Goal: Check status: Check status

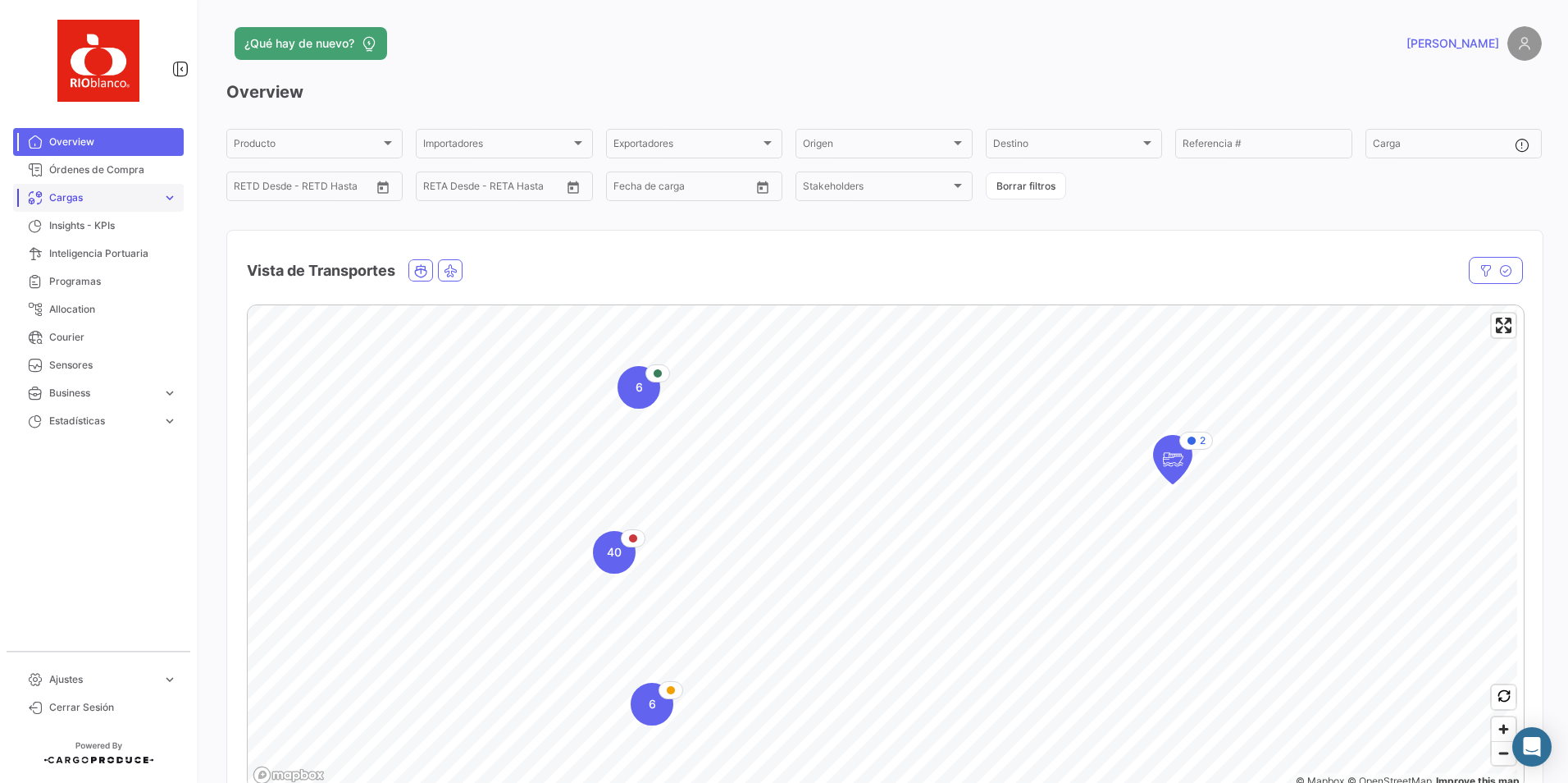
click at [74, 203] on span "Cargas" at bounding box center [102, 198] width 107 height 15
click at [81, 260] on span "Cargas Marítimas" at bounding box center [84, 260] width 82 height 15
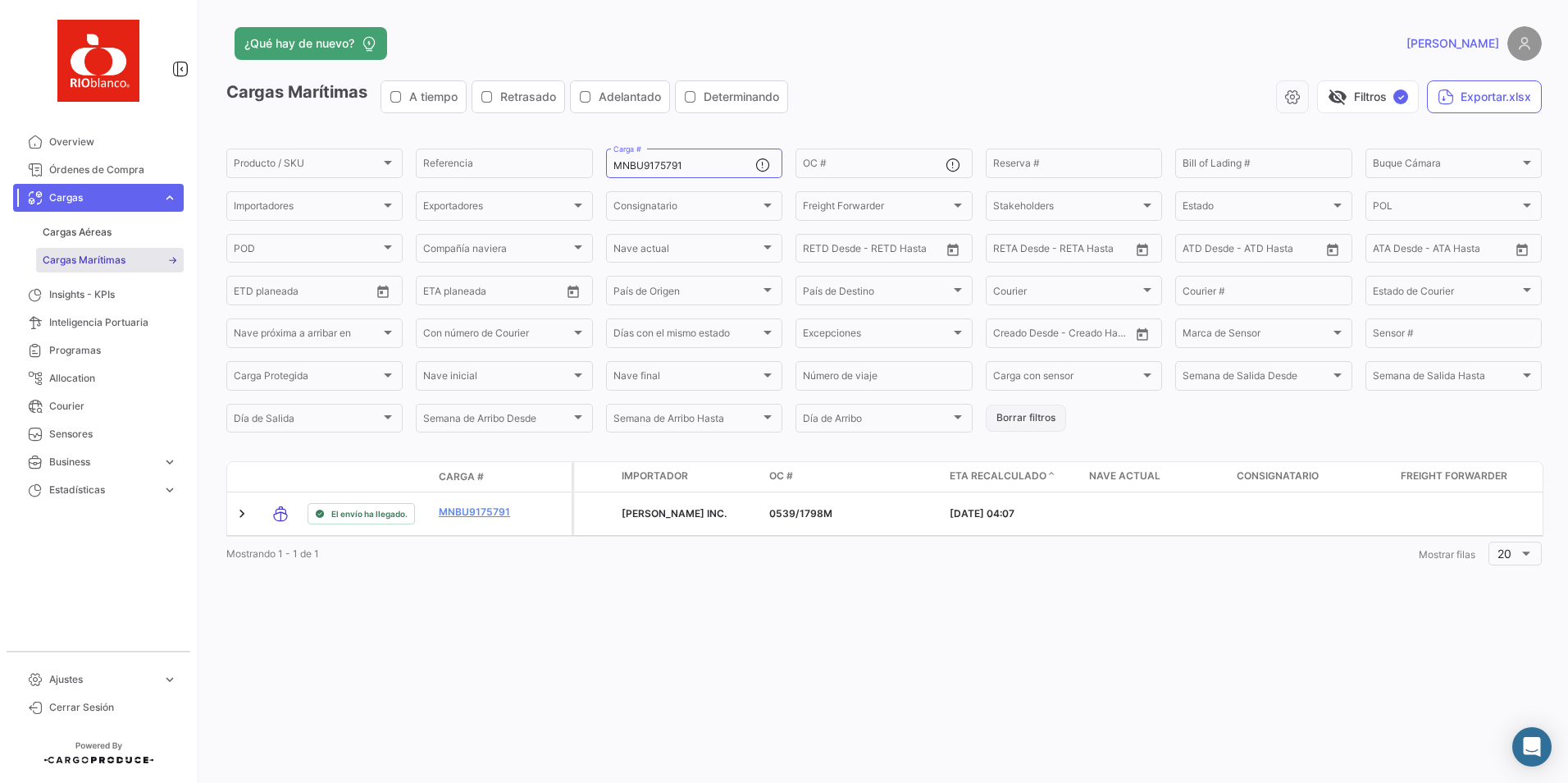
click at [1037, 418] on button "Borrar filtros" at bounding box center [1025, 418] width 80 height 27
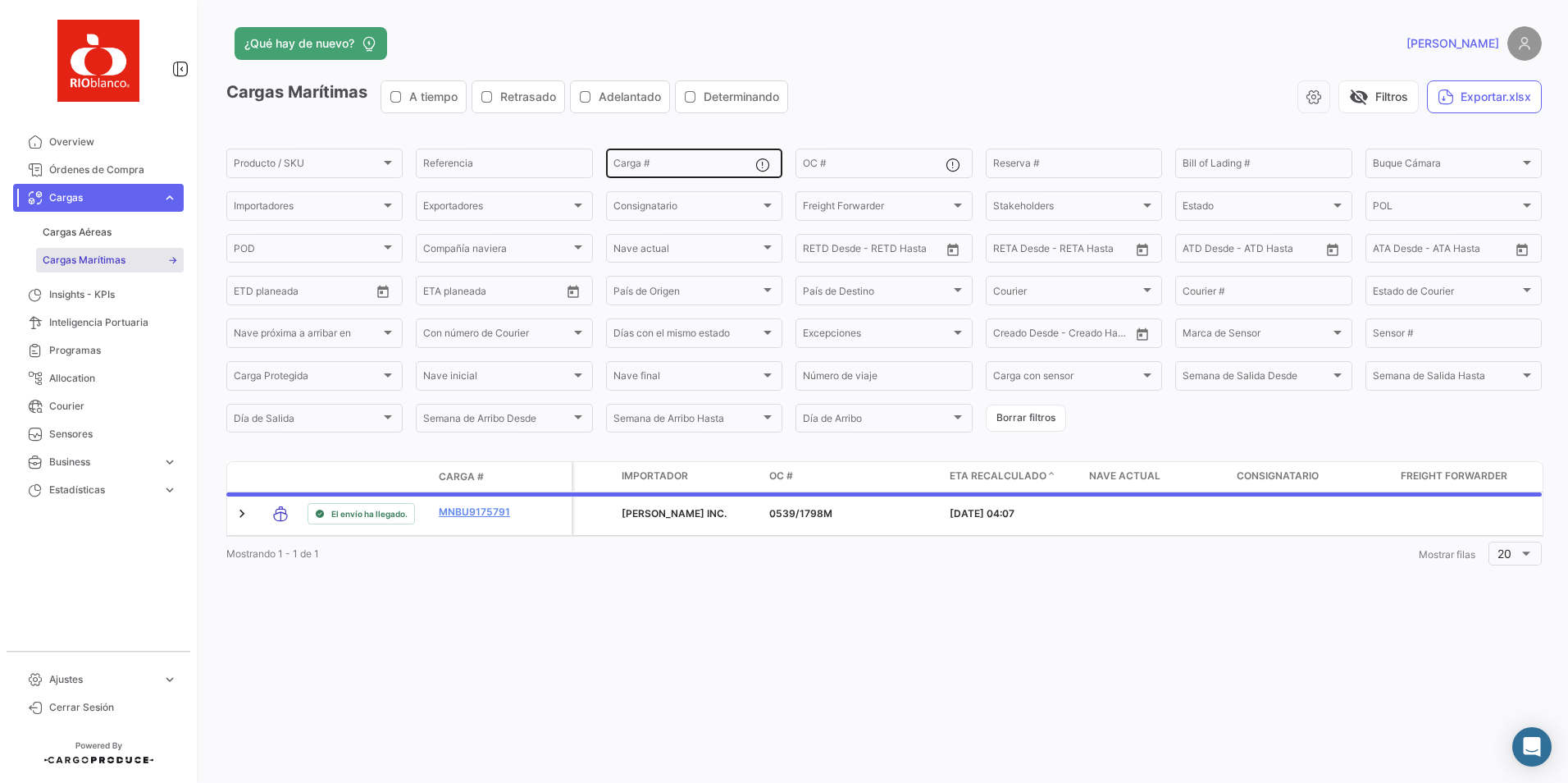
click at [637, 161] on input "Carga #" at bounding box center [684, 166] width 142 height 12
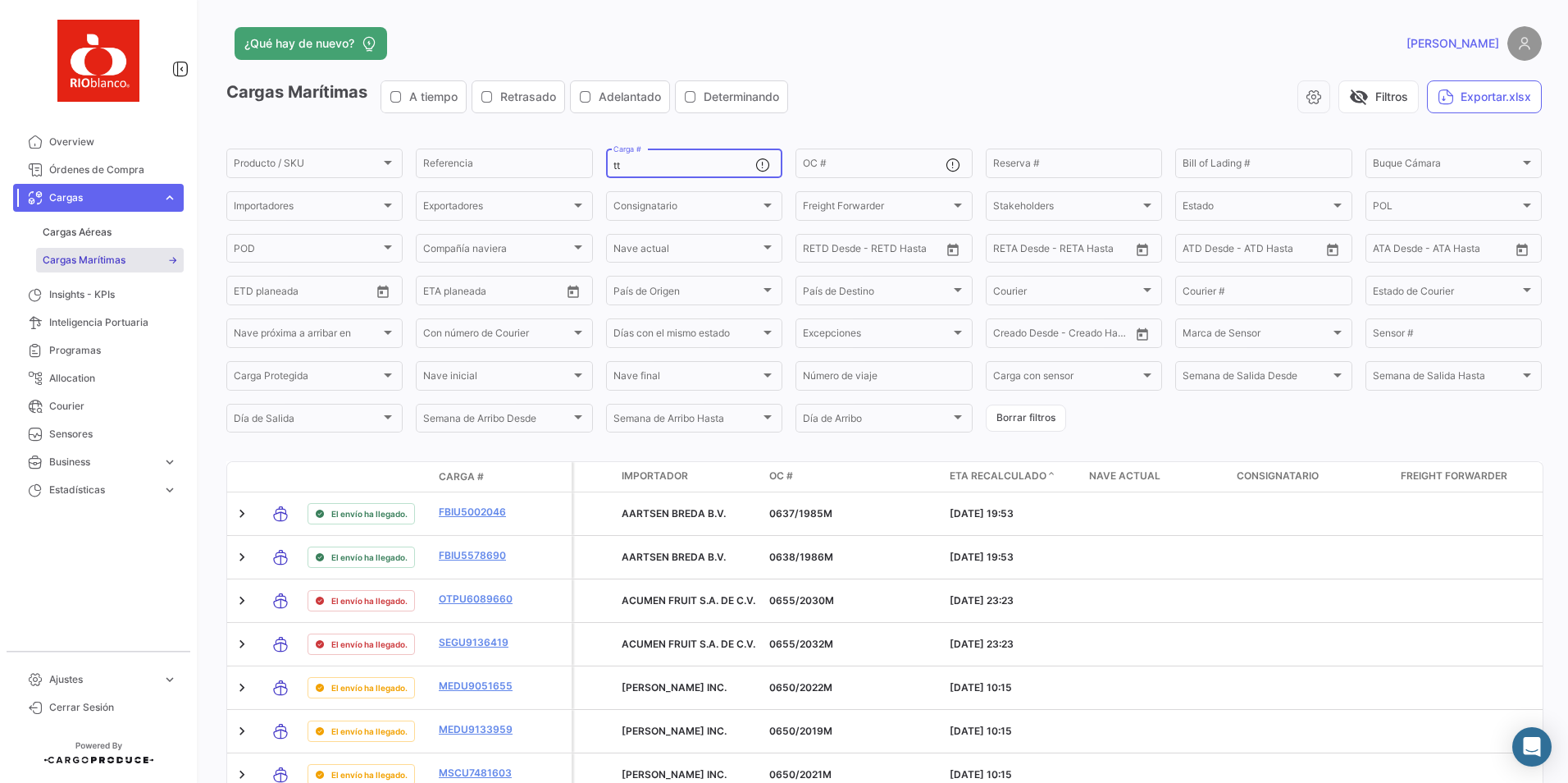
type input "t"
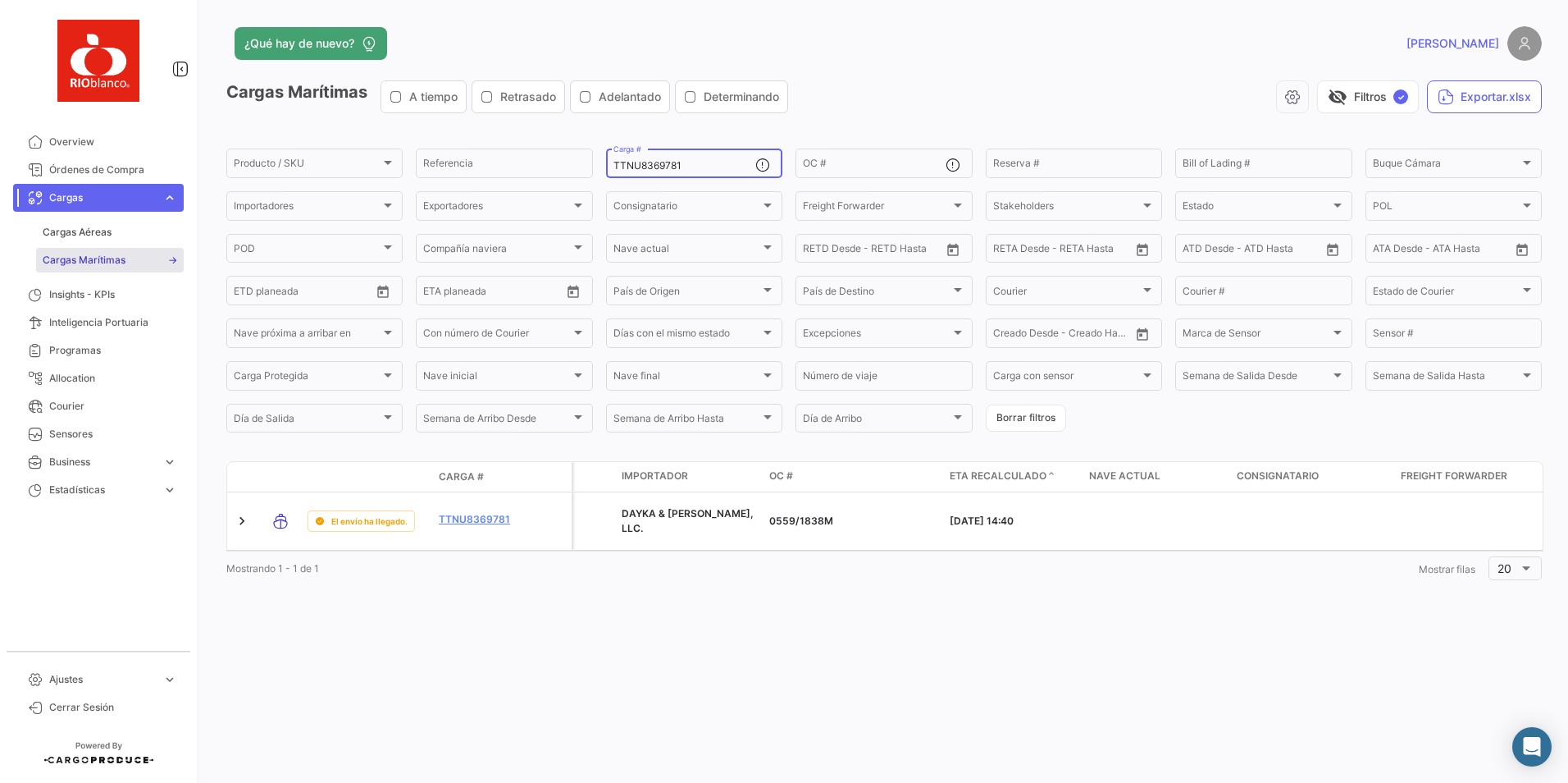
click at [687, 164] on input "TTNU8369781" at bounding box center [684, 166] width 142 height 12
click at [690, 160] on input "TTNU8369781" at bounding box center [684, 166] width 142 height 12
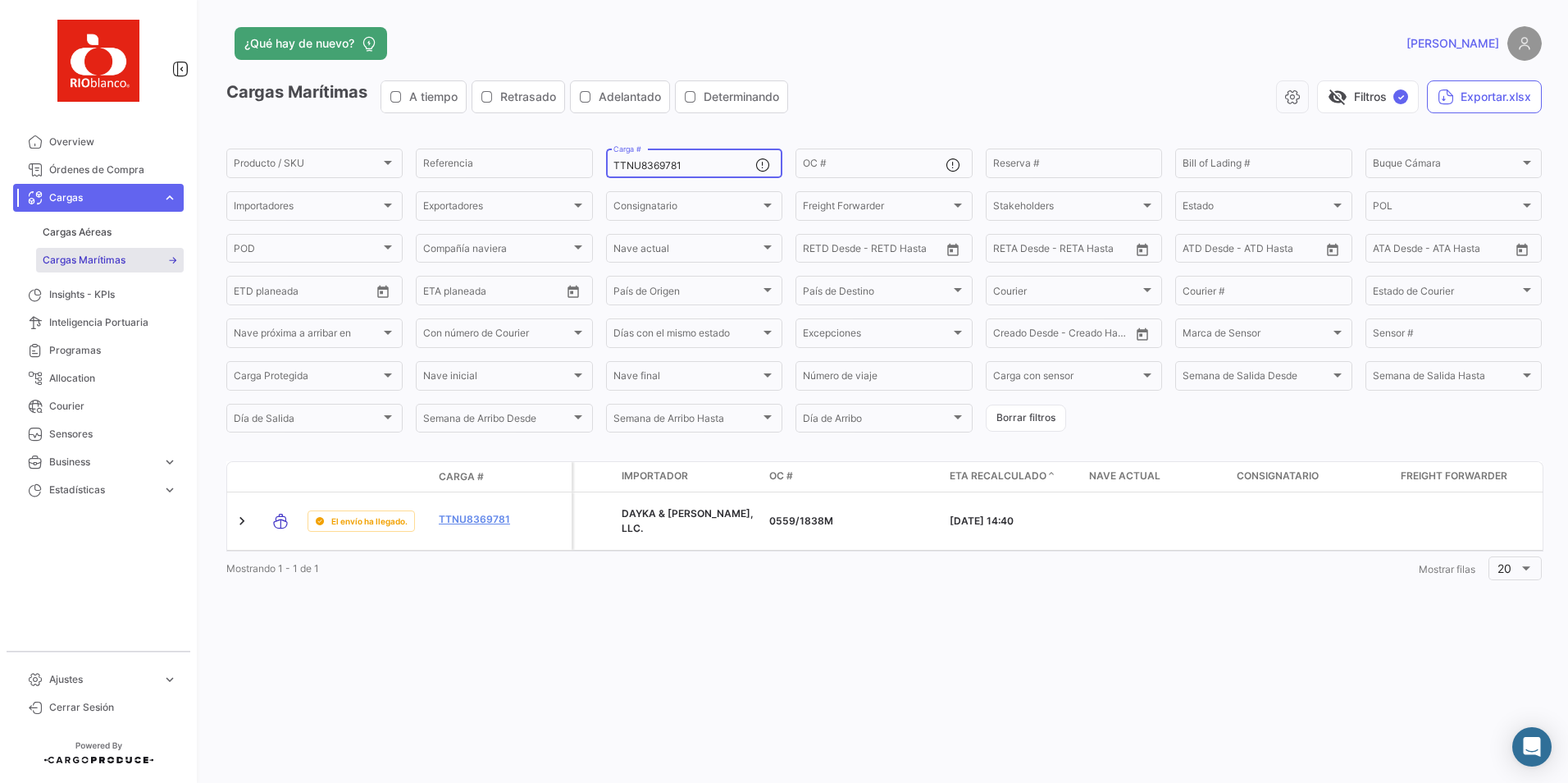
click at [690, 160] on input "TTNU8369781" at bounding box center [684, 166] width 142 height 12
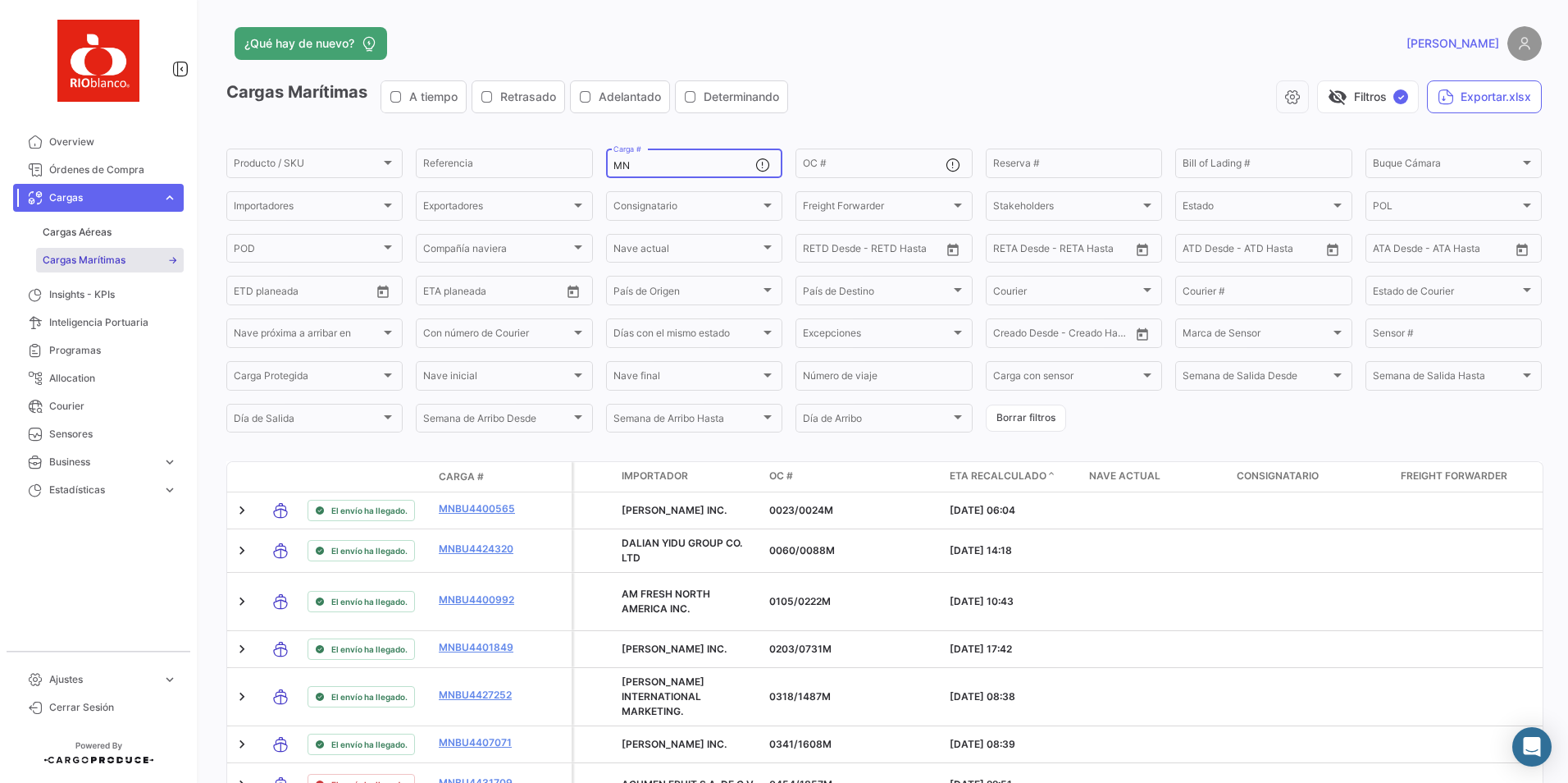
type input "M"
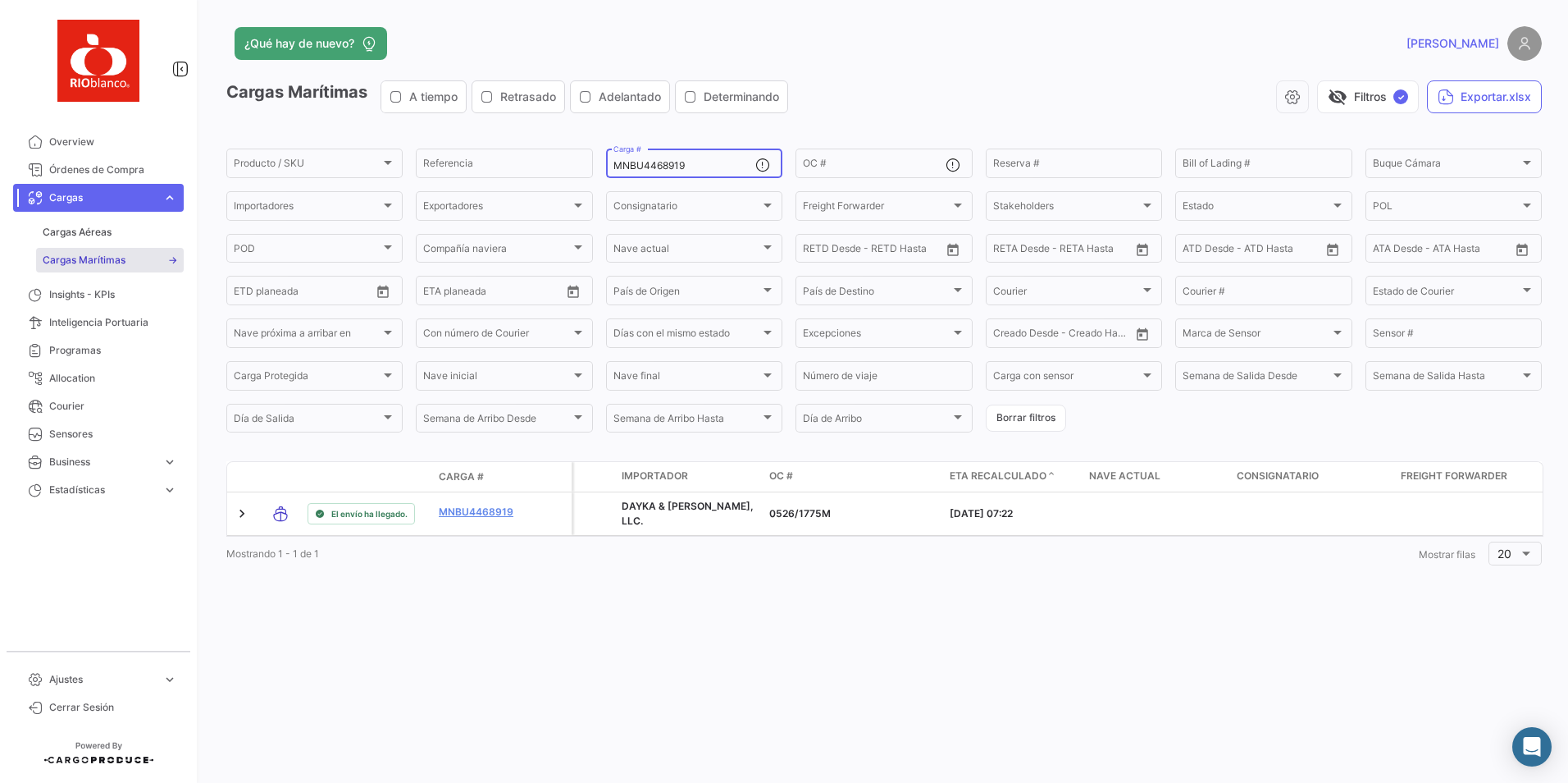
type input "MNBU4468919"
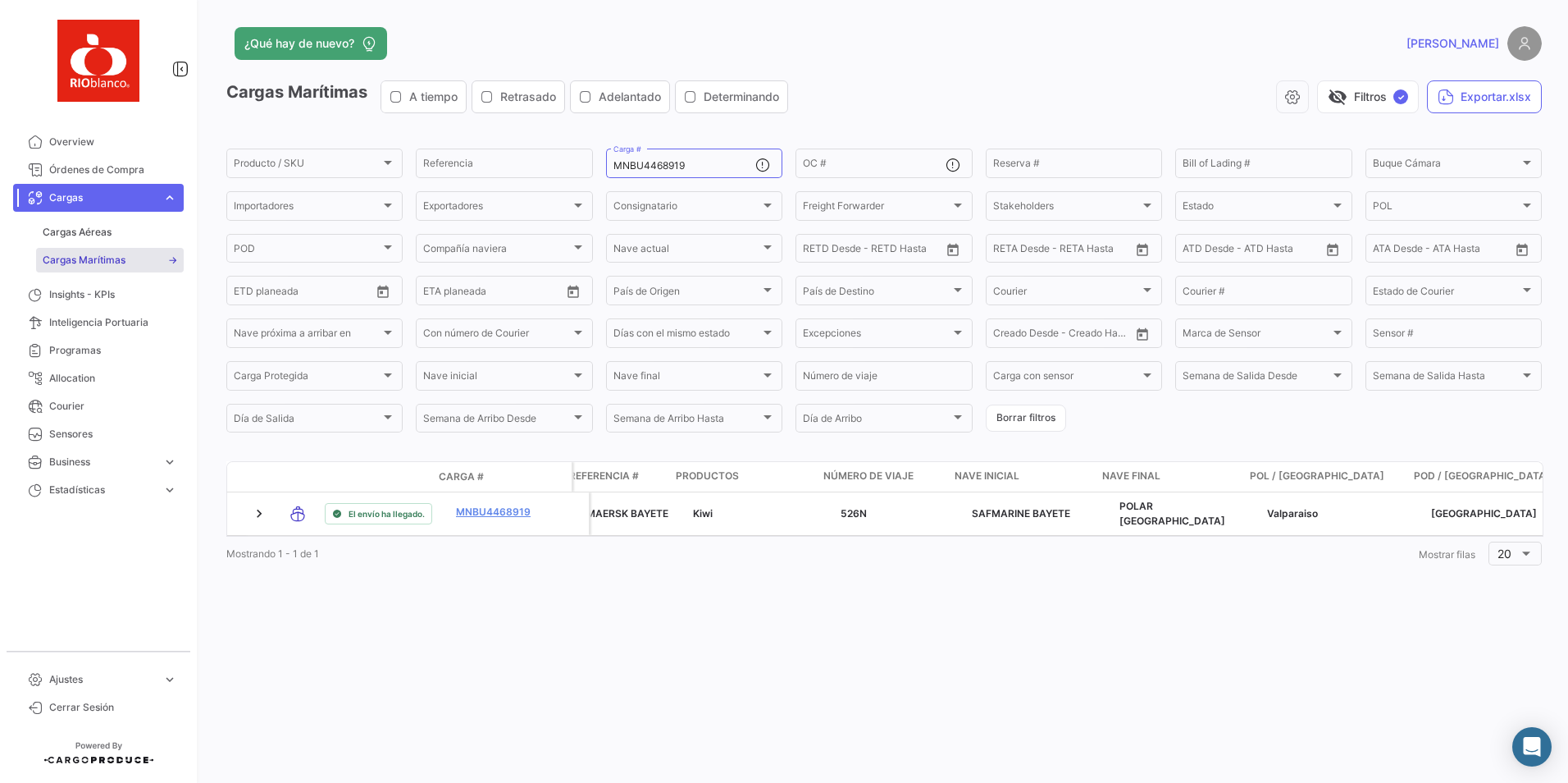
scroll to position [0, 3644]
